Goal: Information Seeking & Learning: Learn about a topic

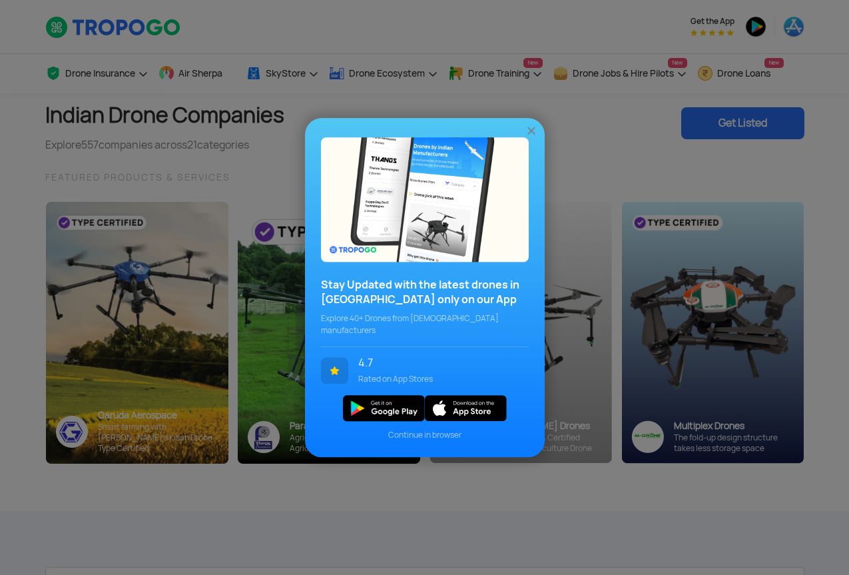
click at [531, 137] on img at bounding box center [531, 130] width 13 height 13
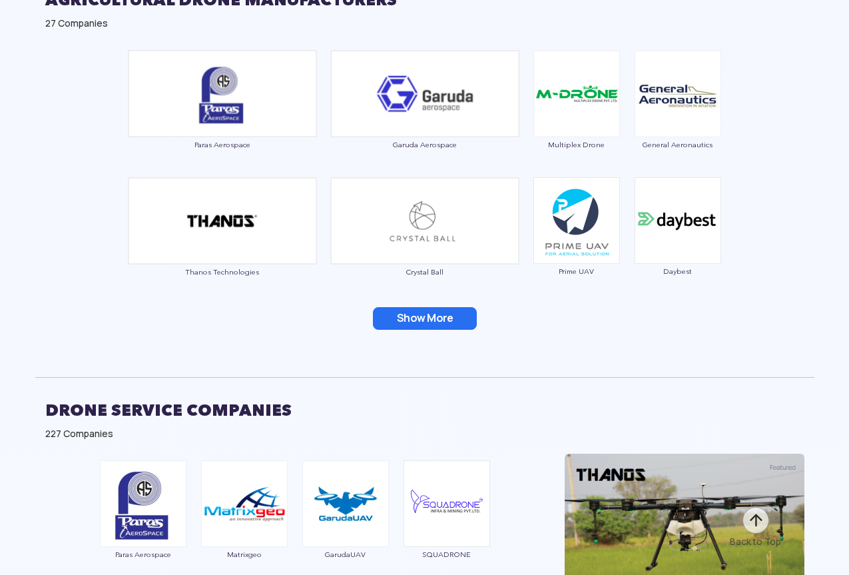
scroll to position [2265, 0]
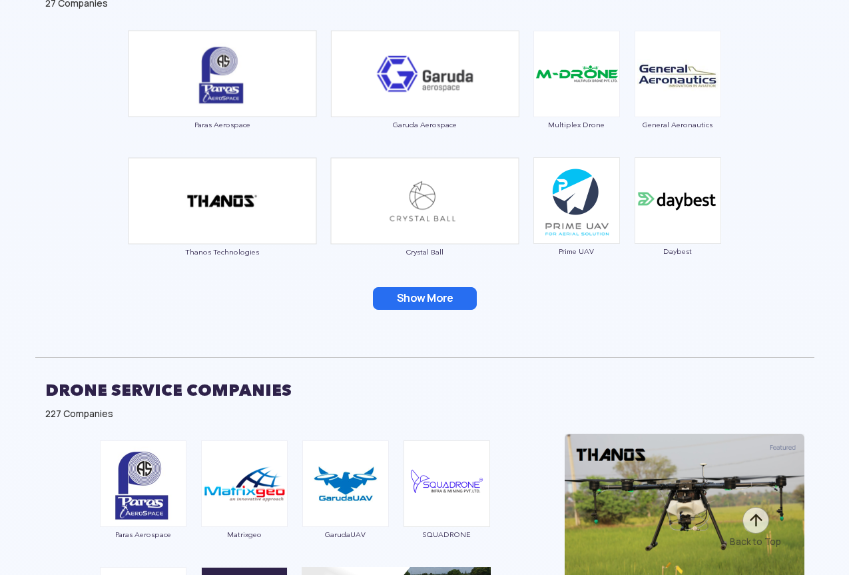
click at [436, 296] on button "Show More" at bounding box center [425, 298] width 104 height 23
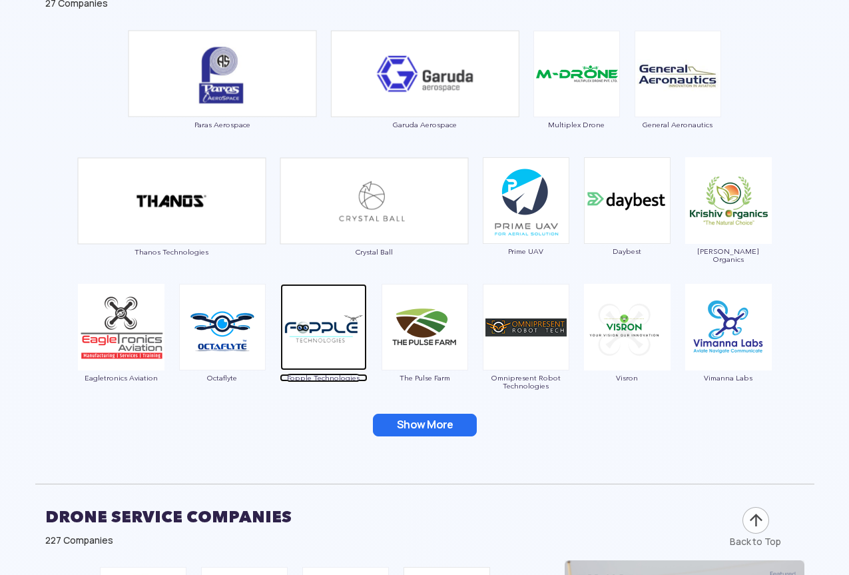
click at [311, 380] on span "Fopple Technologies" at bounding box center [324, 378] width 88 height 8
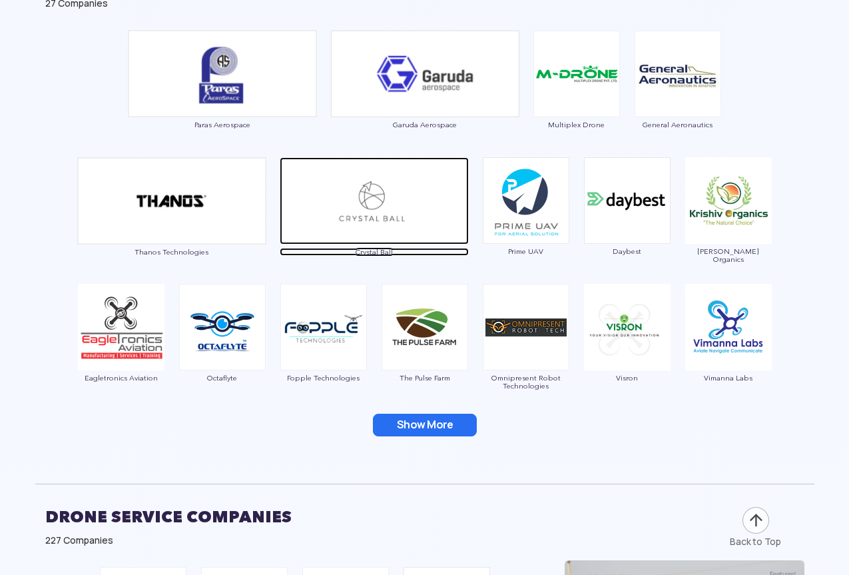
click at [377, 250] on span "Crystal Ball" at bounding box center [374, 252] width 189 height 8
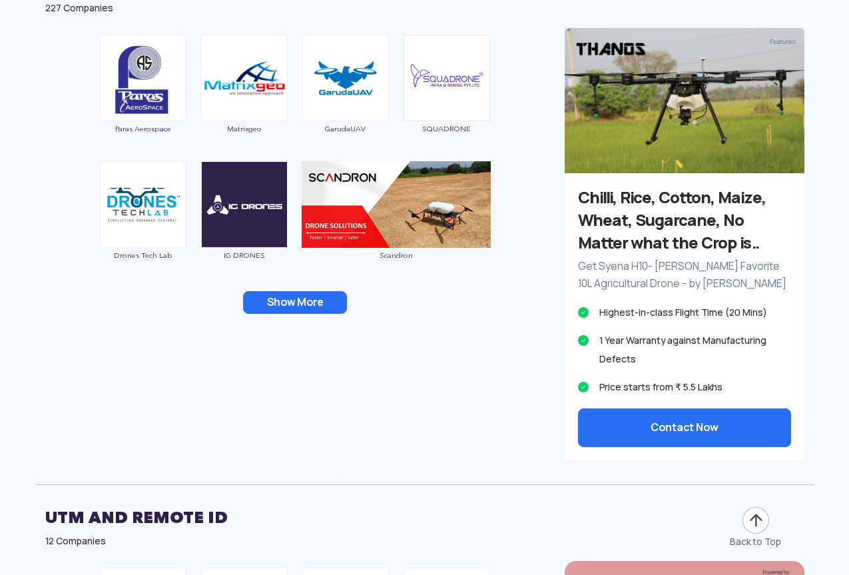
scroll to position [2798, 0]
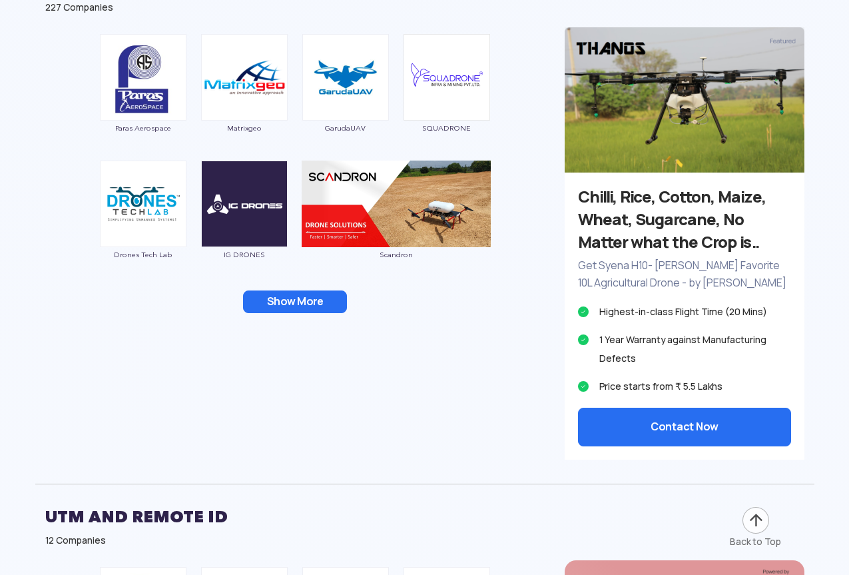
click at [288, 297] on button "Show More" at bounding box center [295, 301] width 104 height 23
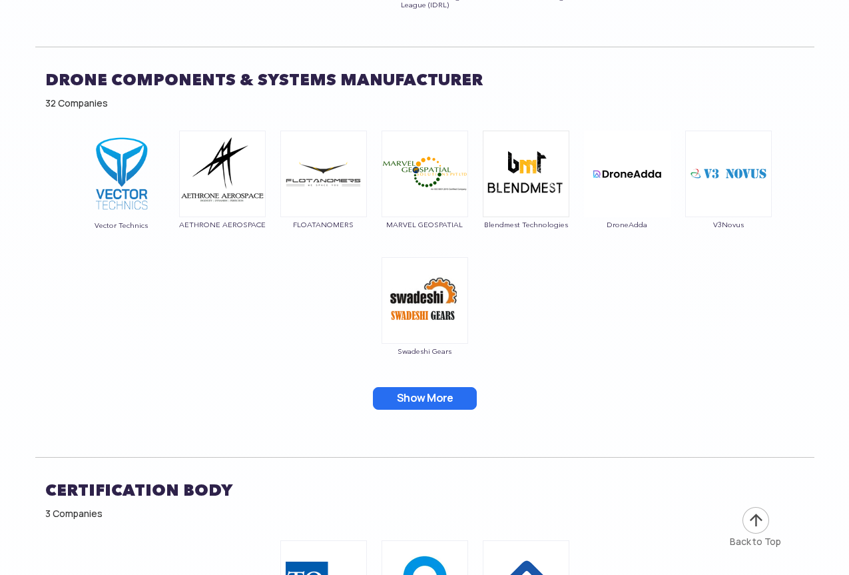
scroll to position [7861, 0]
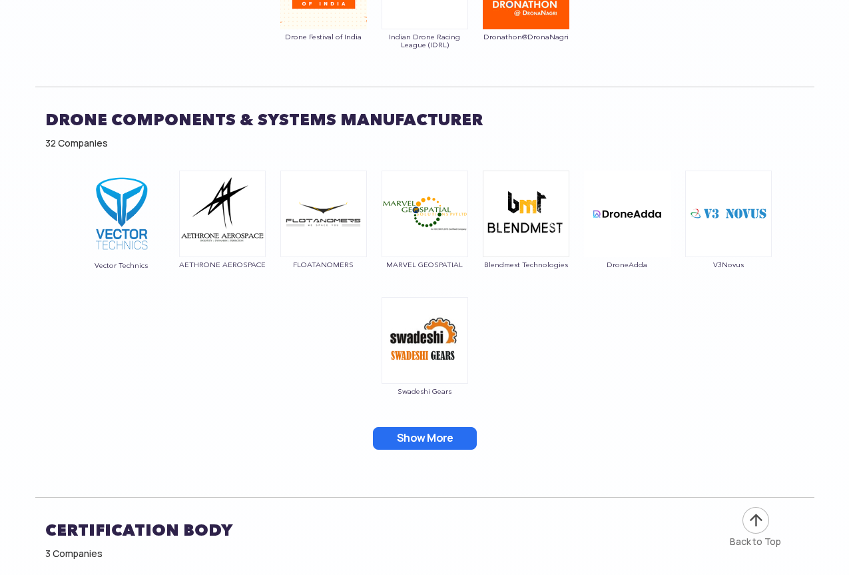
click at [412, 427] on button "Show More" at bounding box center [425, 438] width 104 height 23
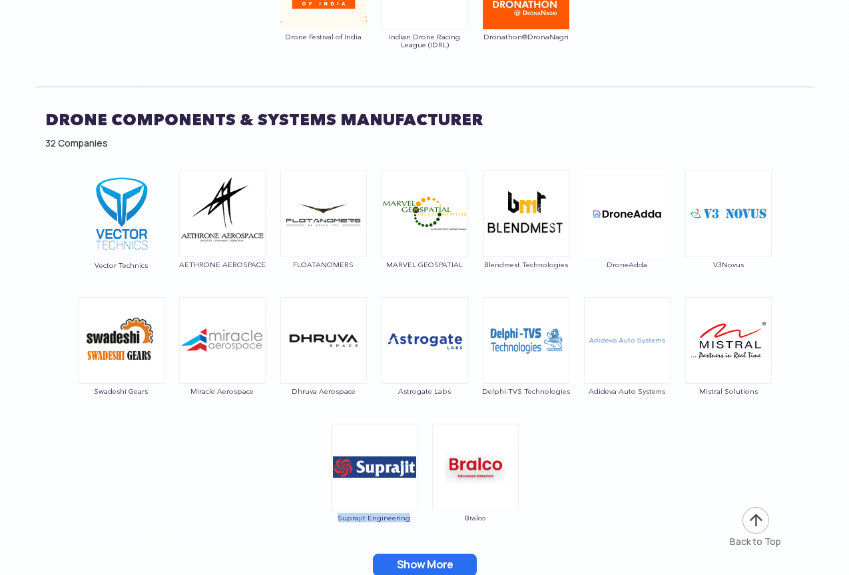
drag, startPoint x: 330, startPoint y: 496, endPoint x: 445, endPoint y: 505, distance: 115.0
click at [409, 496] on div "Suprajit Engineering" at bounding box center [374, 480] width 88 height 113
copy span "Suprajit Engineering"
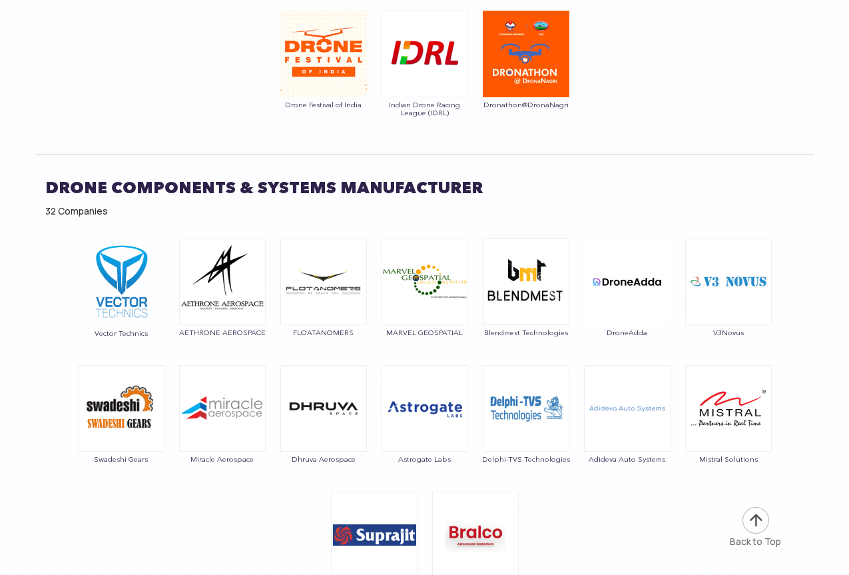
scroll to position [7728, 0]
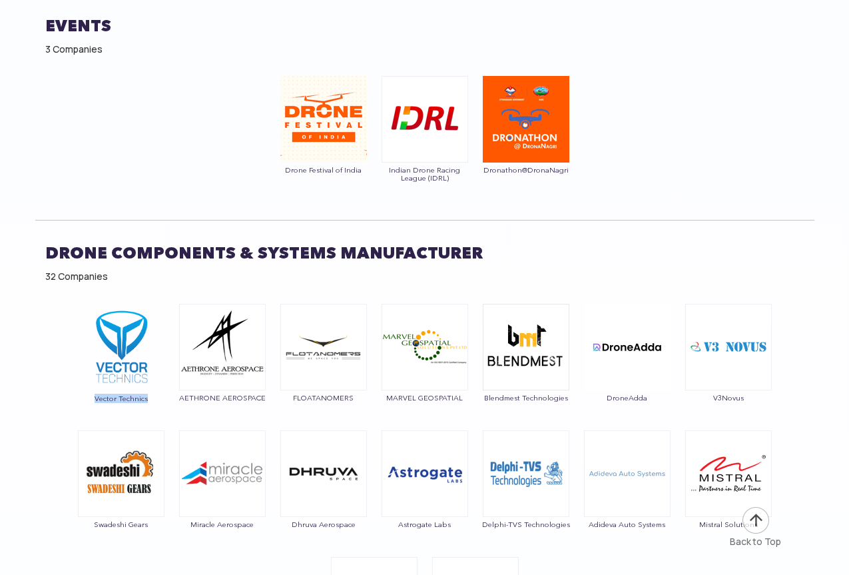
drag, startPoint x: 88, startPoint y: 377, endPoint x: 162, endPoint y: 380, distance: 74.0
click at [162, 380] on div "Vector Technics" at bounding box center [121, 359] width 88 height 113
copy span "Vector Technics"
